Goal: Transaction & Acquisition: Purchase product/service

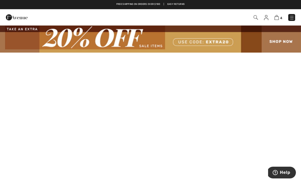
click at [151, 44] on img at bounding box center [150, 39] width 301 height 28
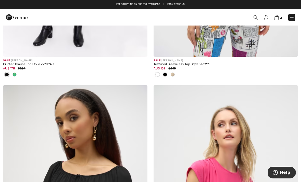
scroll to position [1218, 0]
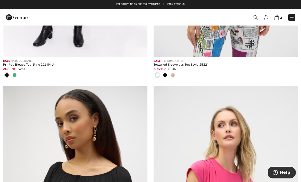
click at [167, 74] on span at bounding box center [165, 75] width 4 height 4
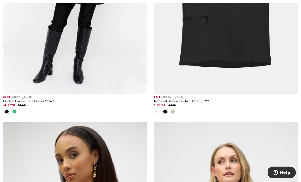
scroll to position [1186, 0]
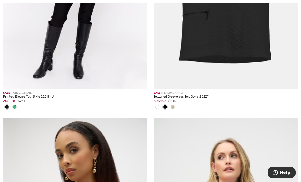
click at [176, 105] on div at bounding box center [225, 107] width 144 height 8
click at [175, 108] on div at bounding box center [173, 107] width 8 height 8
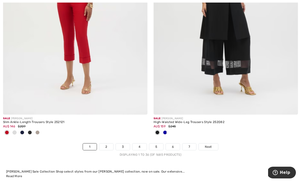
scroll to position [4435, 0]
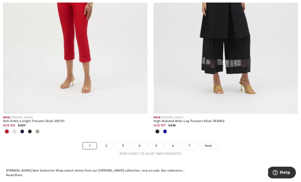
click at [210, 143] on span "Next" at bounding box center [208, 145] width 7 height 5
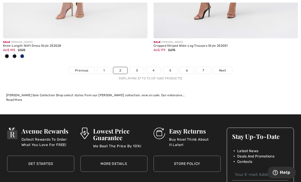
scroll to position [4536, 0]
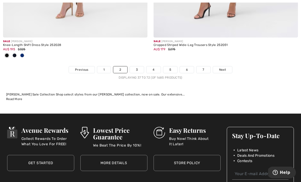
click at [138, 67] on link "3" at bounding box center [137, 70] width 14 height 7
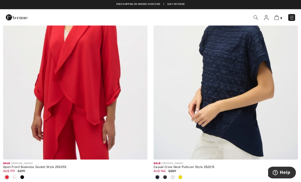
scroll to position [2369, 0]
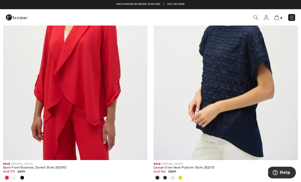
click at [231, 71] on img at bounding box center [225, 51] width 144 height 216
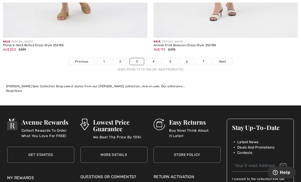
scroll to position [4485, 0]
click at [154, 59] on link "4" at bounding box center [153, 61] width 14 height 7
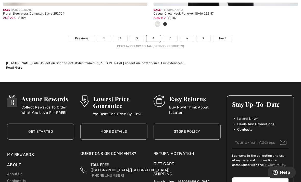
scroll to position [4484, 0]
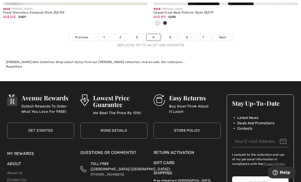
click at [168, 34] on link "5" at bounding box center [170, 37] width 14 height 7
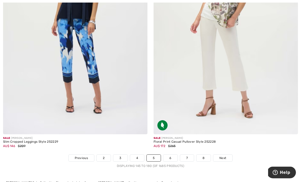
scroll to position [4340, 0]
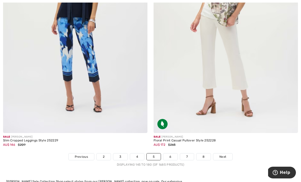
click at [173, 153] on link "6" at bounding box center [170, 156] width 14 height 7
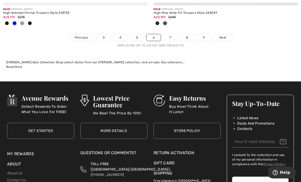
scroll to position [4502, 0]
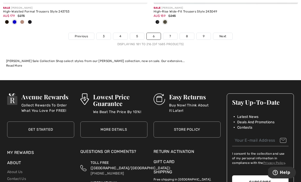
click at [171, 33] on link "7" at bounding box center [170, 36] width 14 height 7
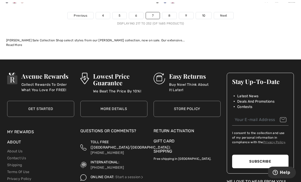
scroll to position [4539, 0]
click at [170, 14] on link "8" at bounding box center [169, 15] width 14 height 7
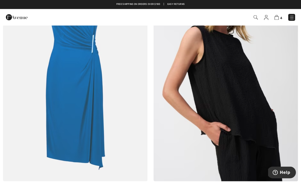
scroll to position [140, 0]
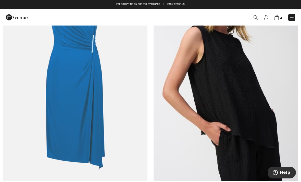
click at [240, 91] on img at bounding box center [225, 73] width 144 height 216
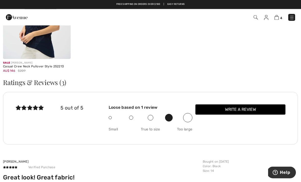
scroll to position [823, 0]
